Goal: Information Seeking & Learning: Learn about a topic

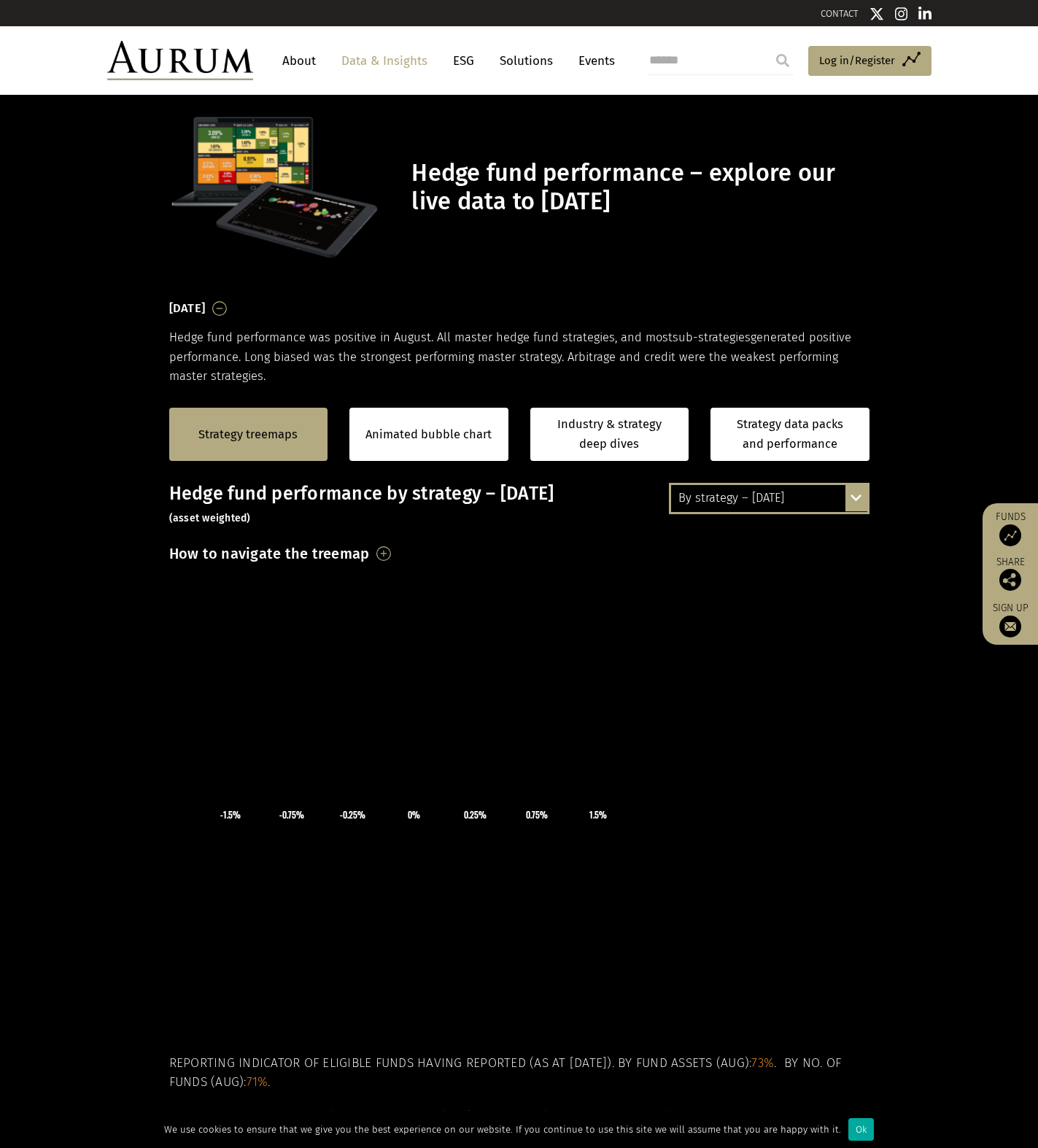
click at [855, 505] on div "By strategy – [DATE] By strategy – [DATE] By strategy – year to date 2016 – [DA…" at bounding box center [769, 498] width 201 height 30
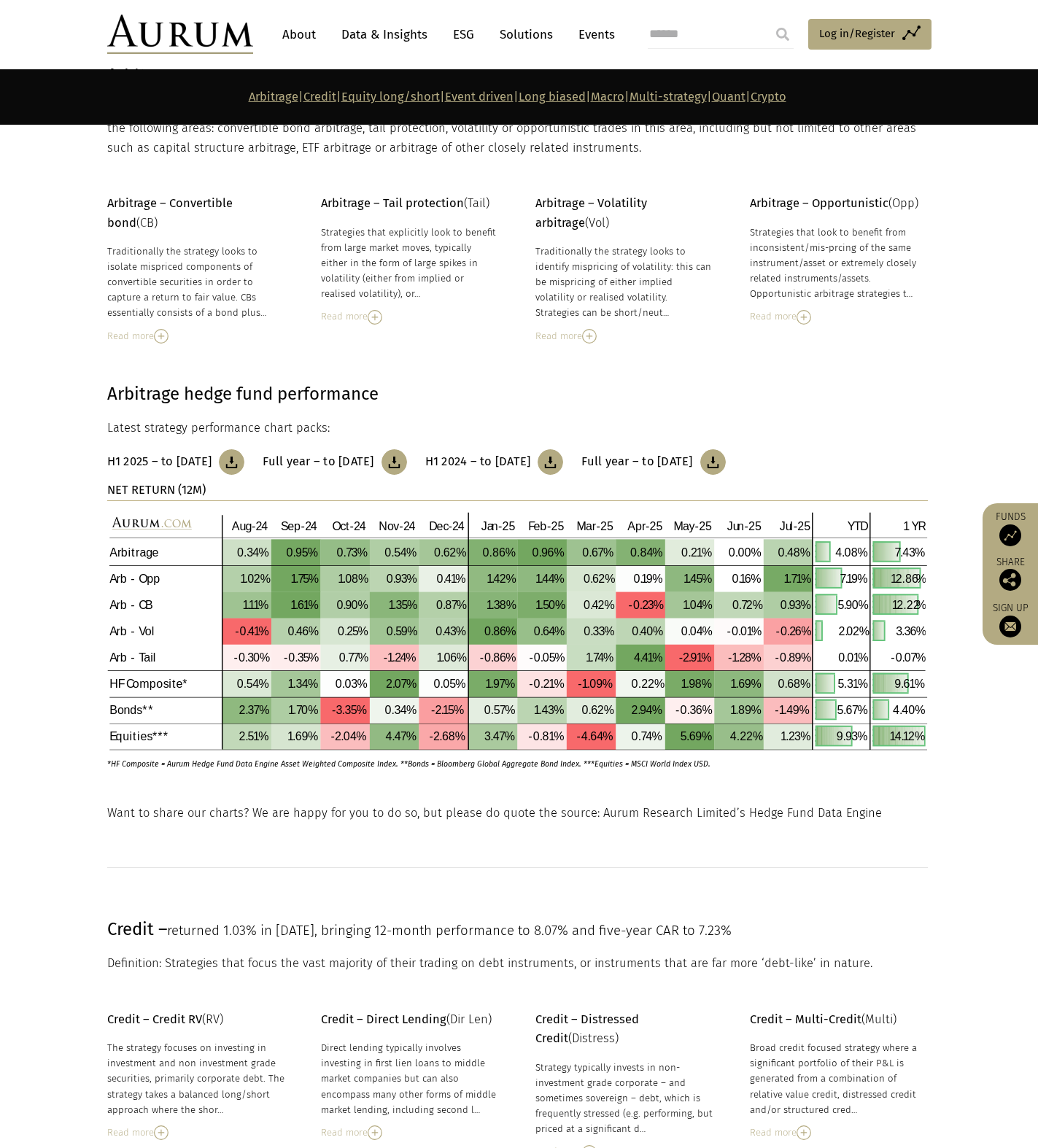
scroll to position [584, 0]
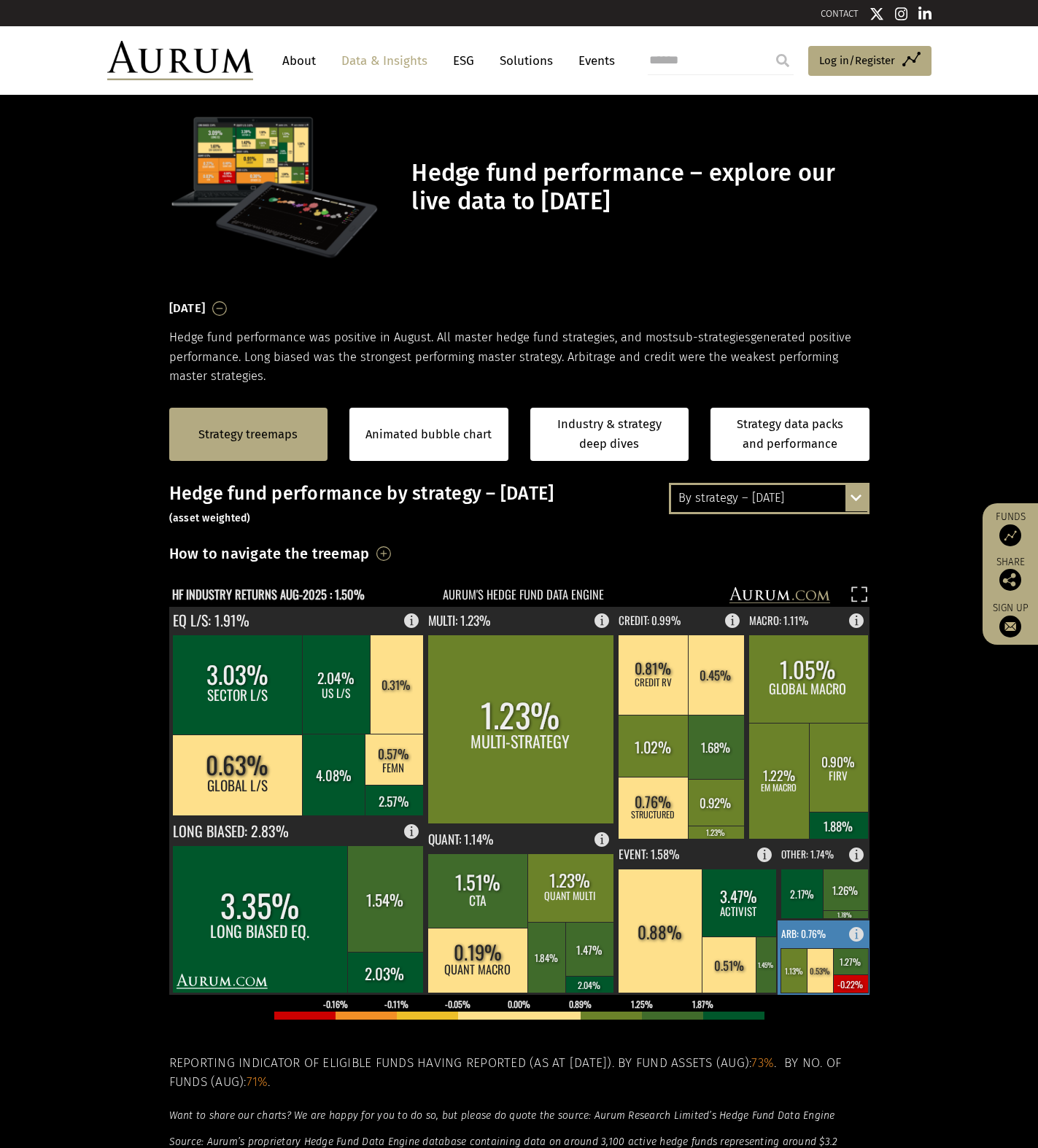
click at [816, 936] on text "ARB: 0.76%" at bounding box center [803, 933] width 45 height 14
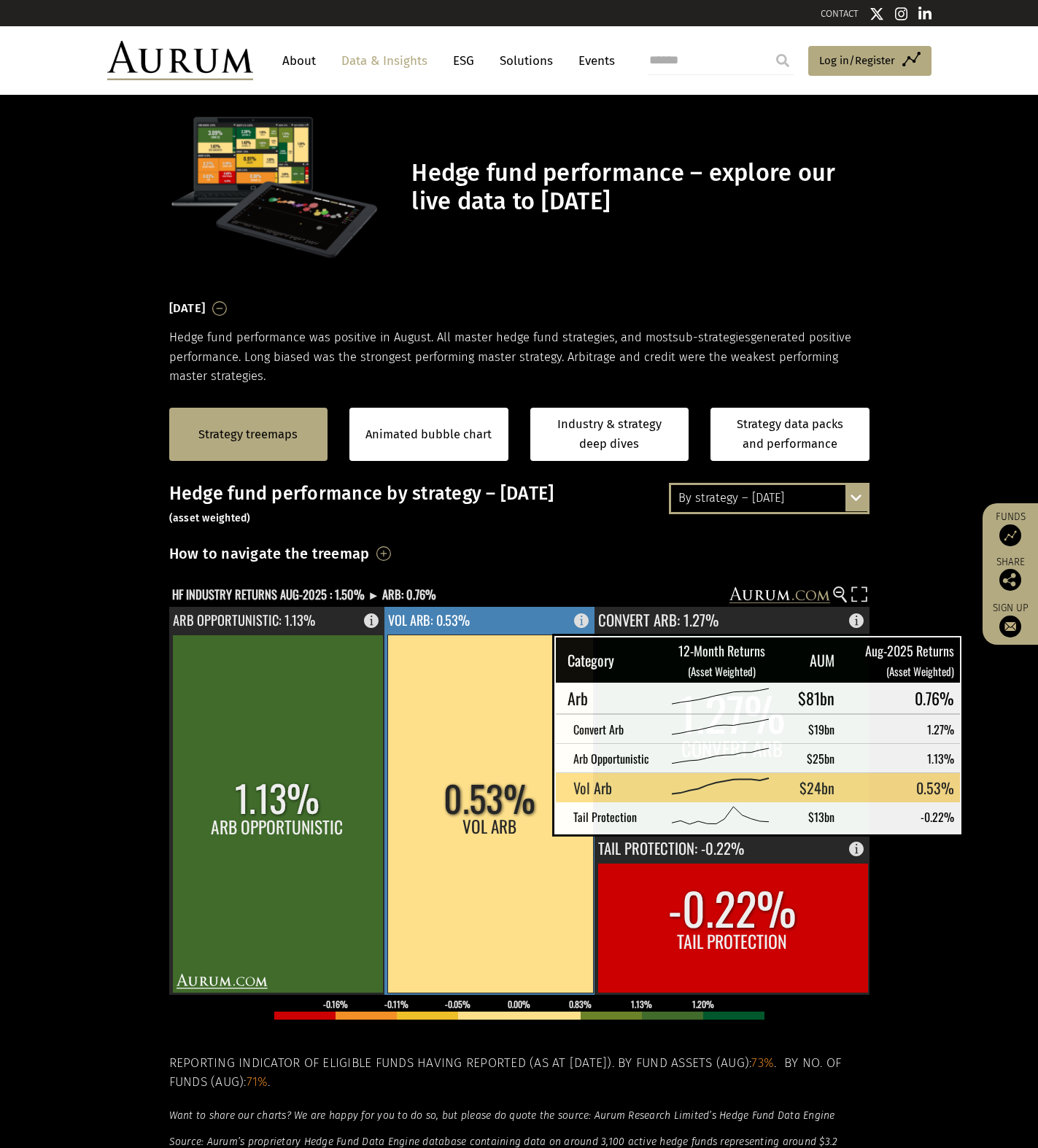
click at [516, 815] on rect at bounding box center [490, 814] width 206 height 359
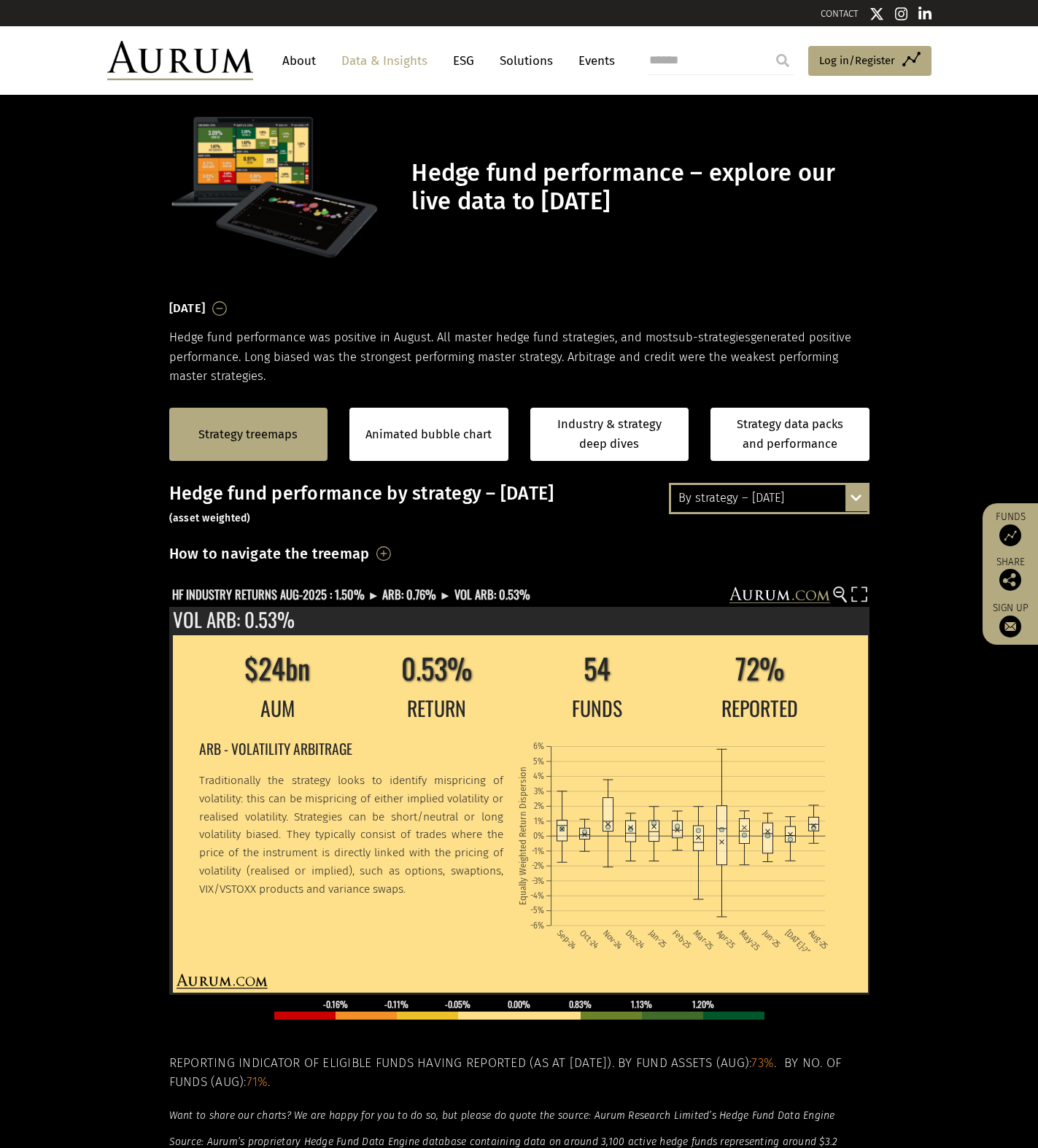
click at [862, 491] on div "By strategy – [DATE] By strategy – [DATE] By strategy – year to date 2016 – [DA…" at bounding box center [769, 498] width 201 height 30
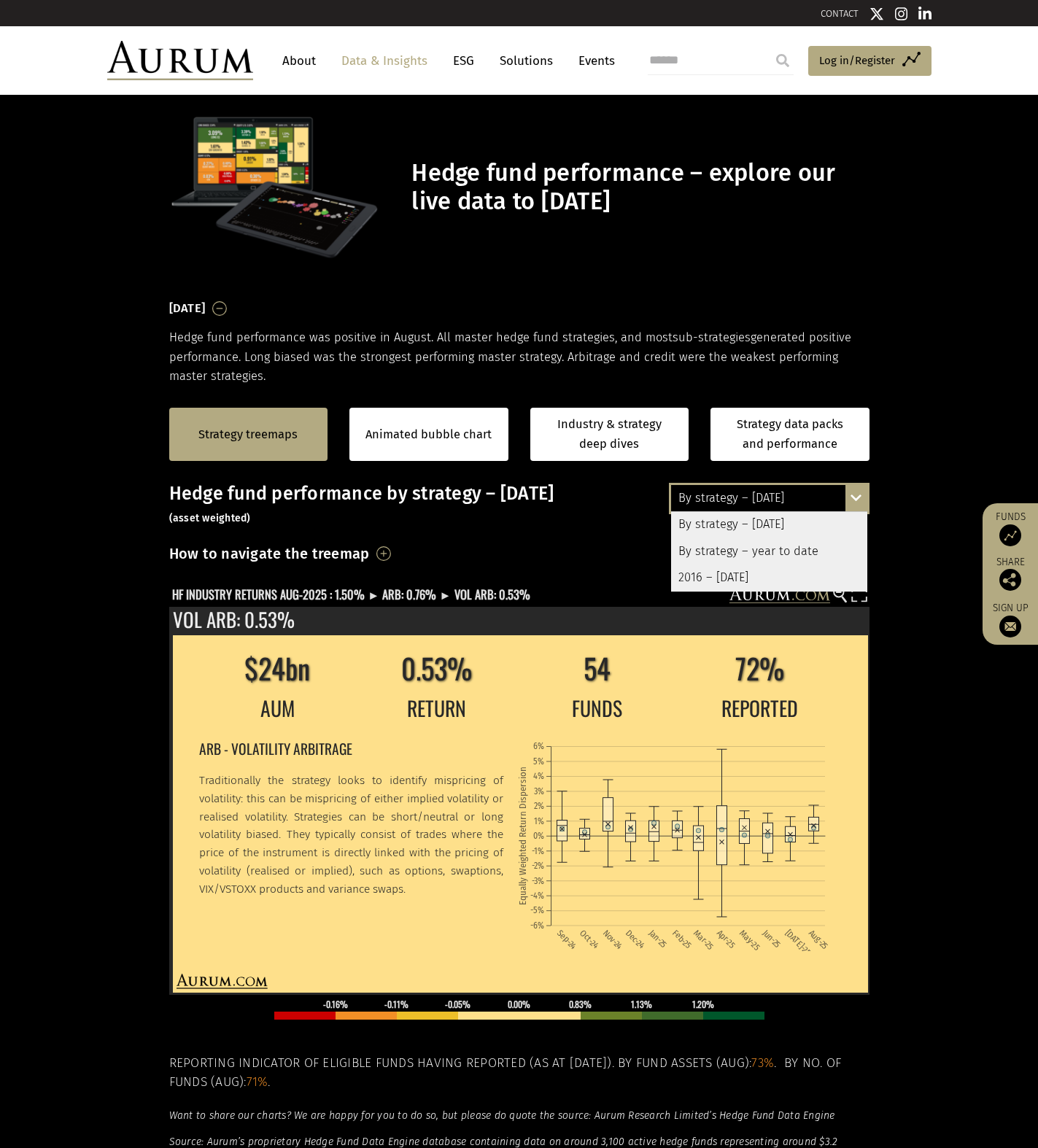
click at [831, 550] on div "By strategy – year to date" at bounding box center [769, 551] width 197 height 26
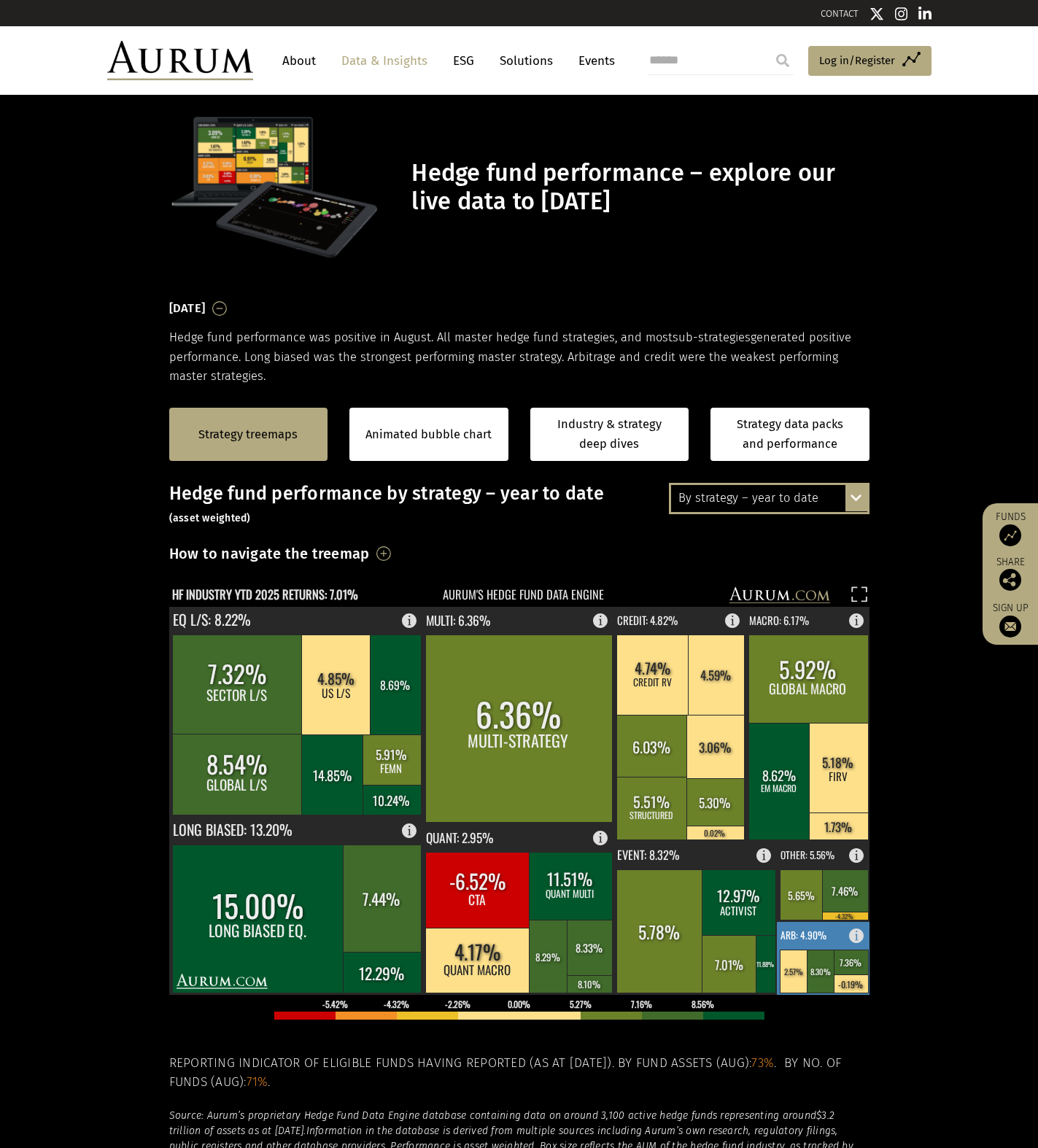
click at [822, 936] on text "ARB: 4.90%" at bounding box center [804, 935] width 46 height 14
